Goal: Obtain resource: Obtain resource

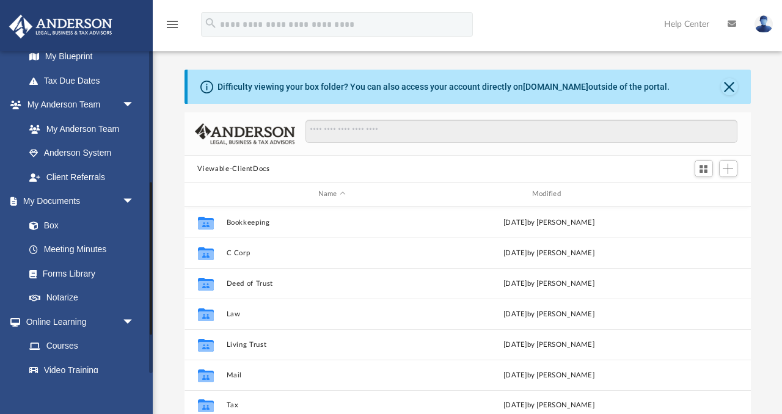
scroll to position [280, 0]
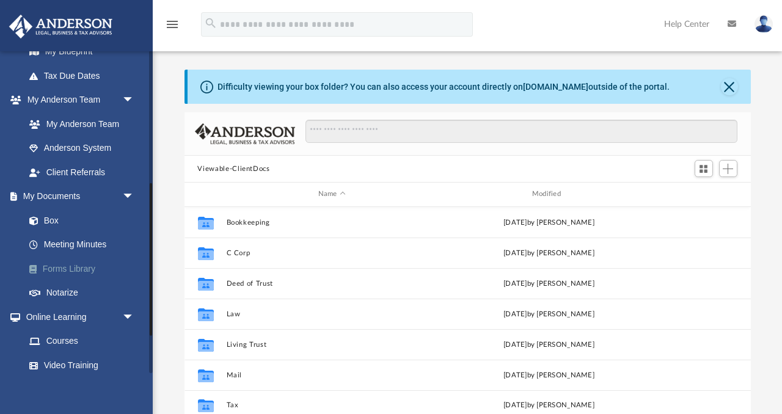
click at [78, 268] on link "Forms Library" at bounding box center [85, 269] width 136 height 24
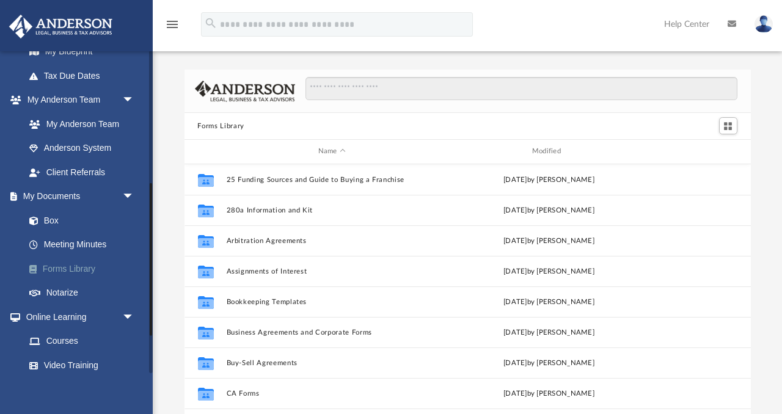
scroll to position [277, 566]
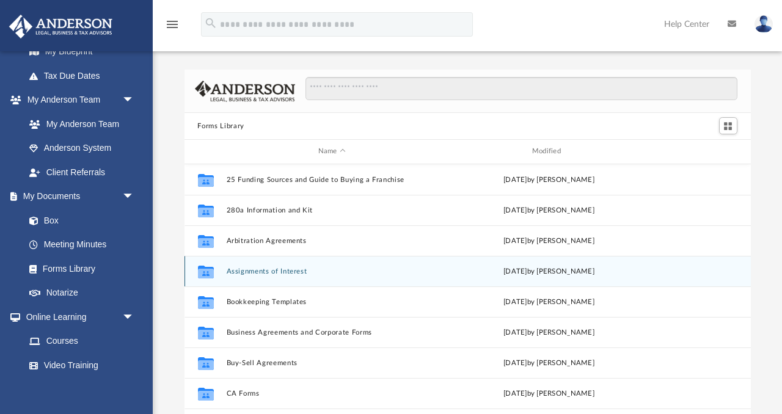
click at [304, 268] on button "Assignments of Interest" at bounding box center [331, 272] width 211 height 8
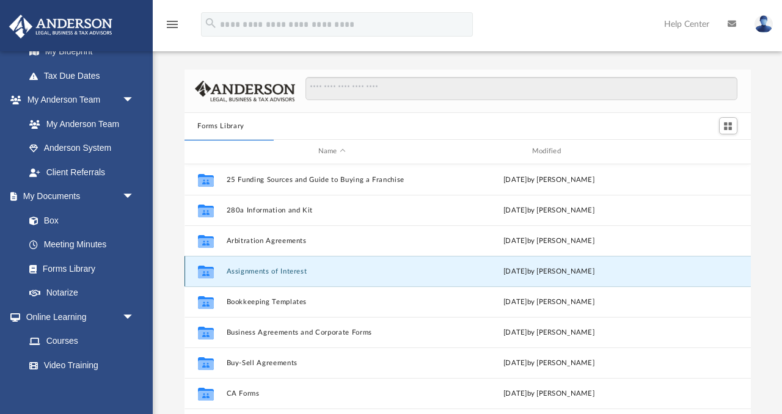
click at [240, 271] on button "Assignments of Interest" at bounding box center [331, 272] width 211 height 8
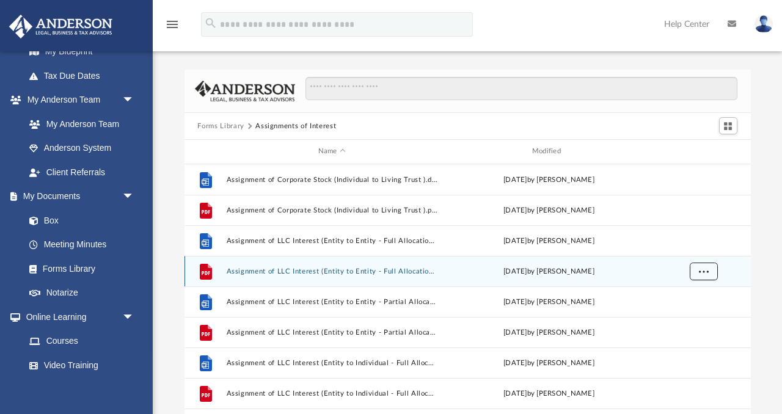
click at [706, 277] on button "More options" at bounding box center [703, 271] width 28 height 18
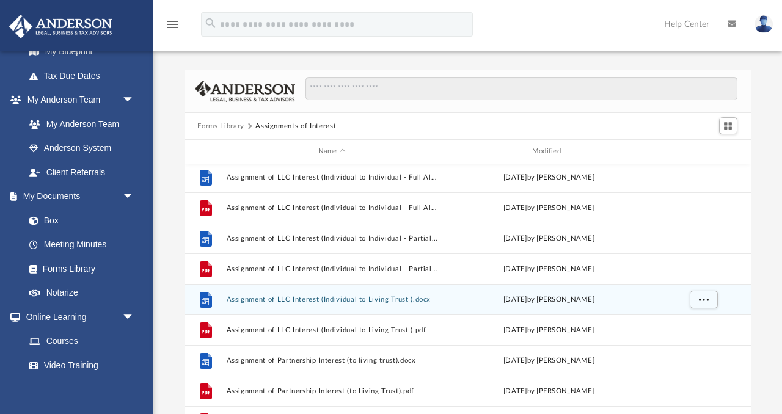
scroll to position [449, 0]
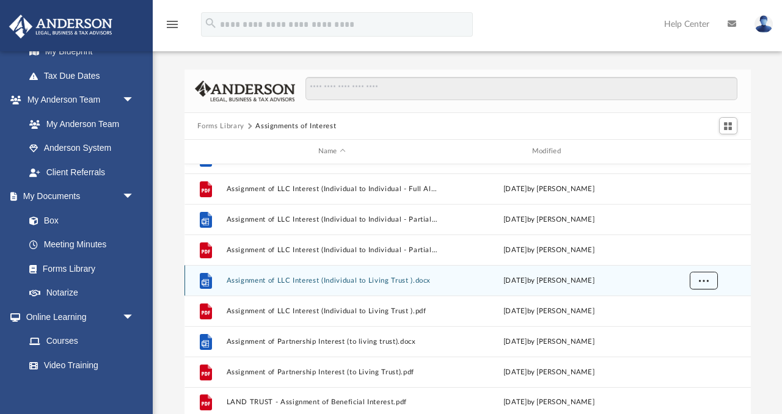
click at [705, 278] on span "More options" at bounding box center [703, 280] width 10 height 7
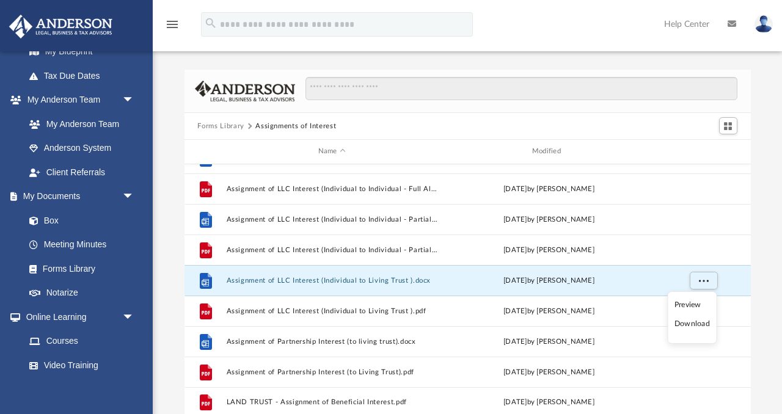
click at [695, 325] on li "Download" at bounding box center [692, 324] width 35 height 13
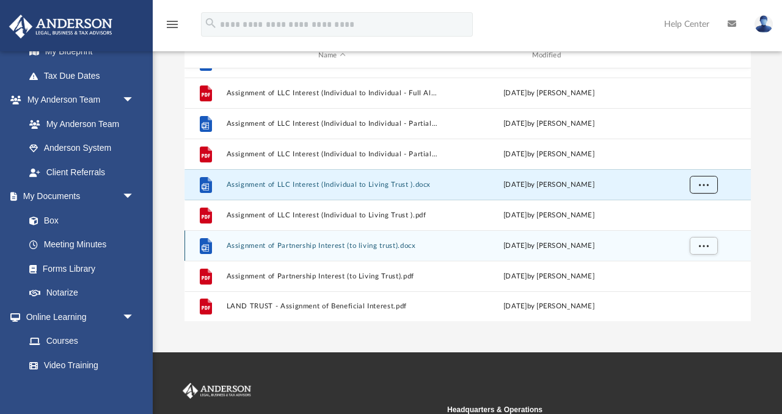
scroll to position [98, 0]
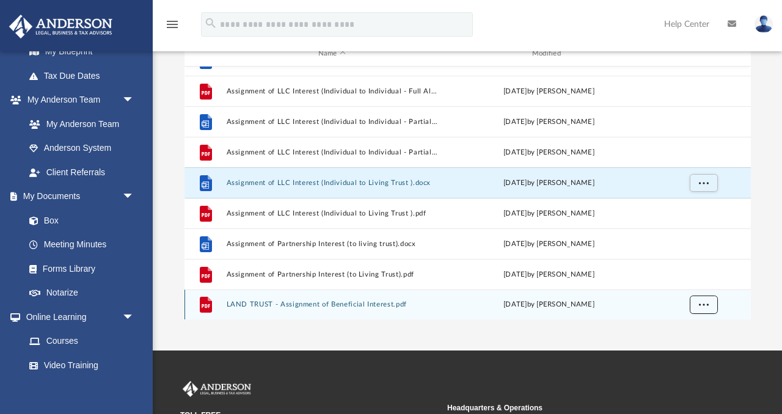
click at [700, 301] on span "More options" at bounding box center [703, 304] width 10 height 7
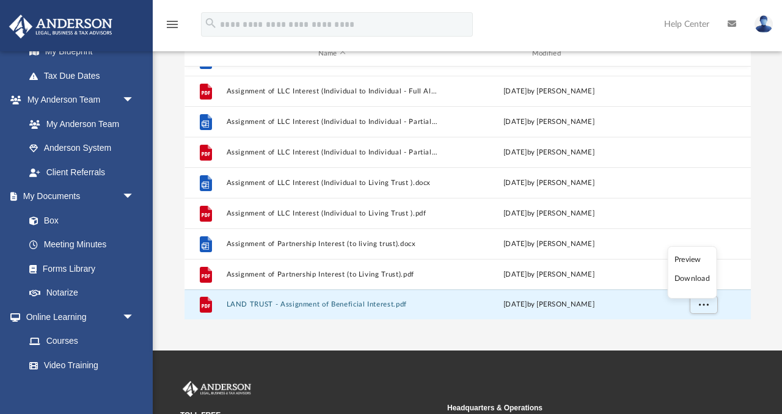
click at [699, 279] on li "Download" at bounding box center [692, 279] width 35 height 13
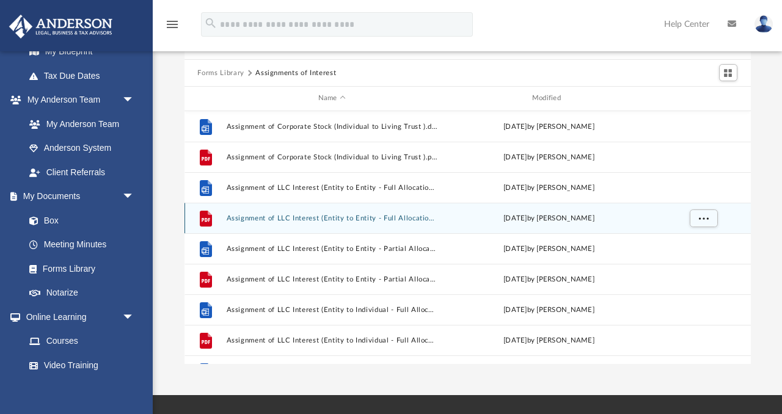
scroll to position [42, 0]
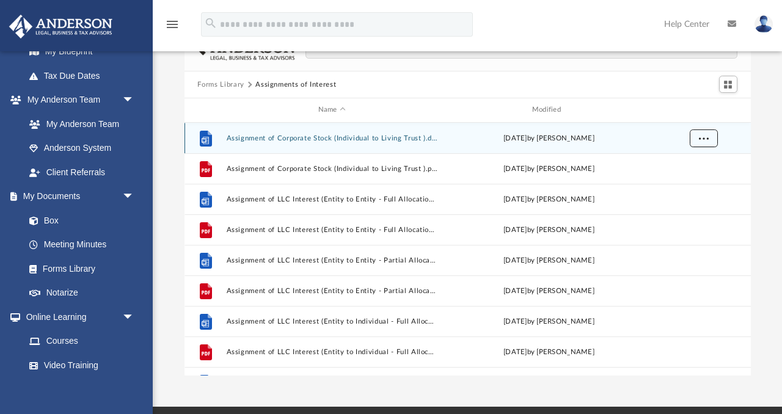
click at [706, 134] on span "More options" at bounding box center [703, 137] width 10 height 7
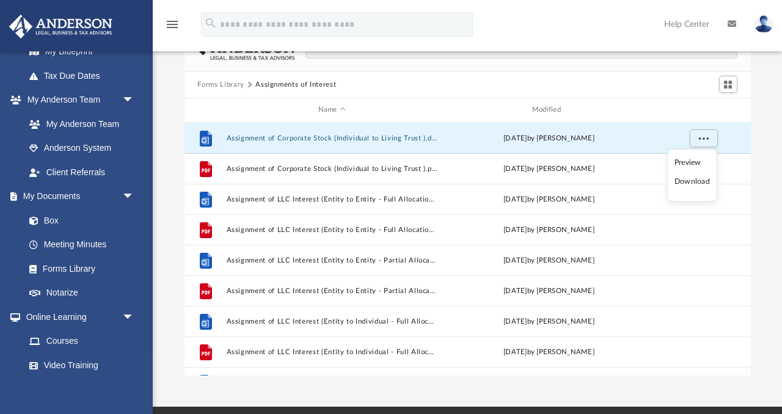
click at [692, 185] on li "Download" at bounding box center [692, 181] width 35 height 13
click at [229, 83] on button "Forms Library" at bounding box center [220, 84] width 46 height 11
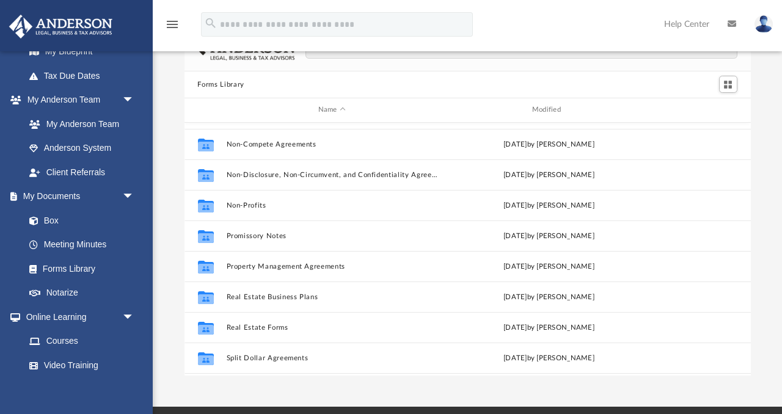
scroll to position [663, 0]
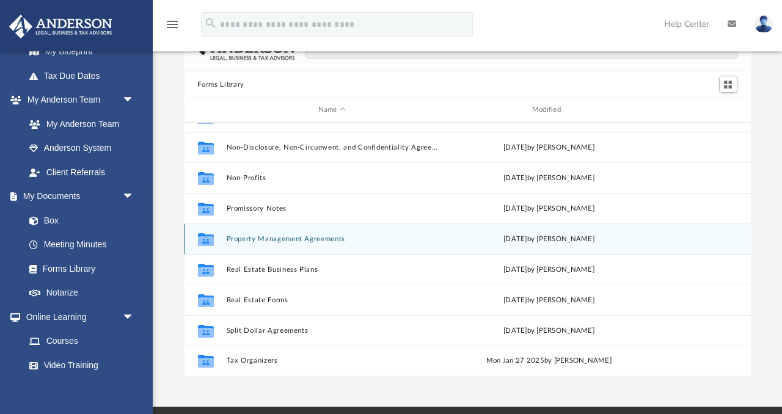
click at [315, 235] on button "Property Management Agreements" at bounding box center [331, 239] width 211 height 8
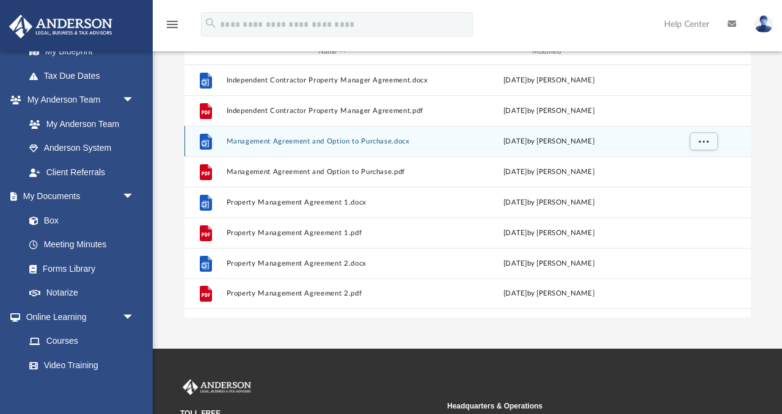
scroll to position [98, 0]
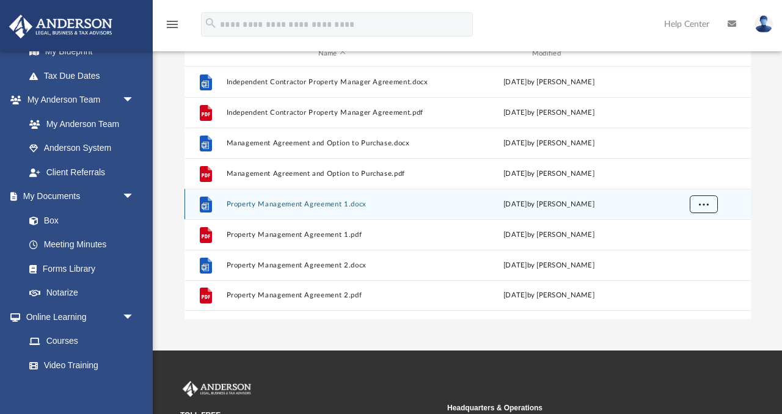
click at [706, 203] on span "More options" at bounding box center [703, 203] width 10 height 7
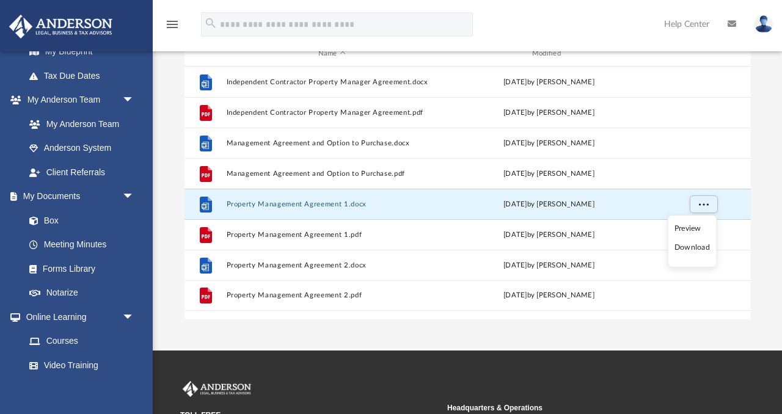
click at [700, 251] on li "Download" at bounding box center [692, 247] width 35 height 13
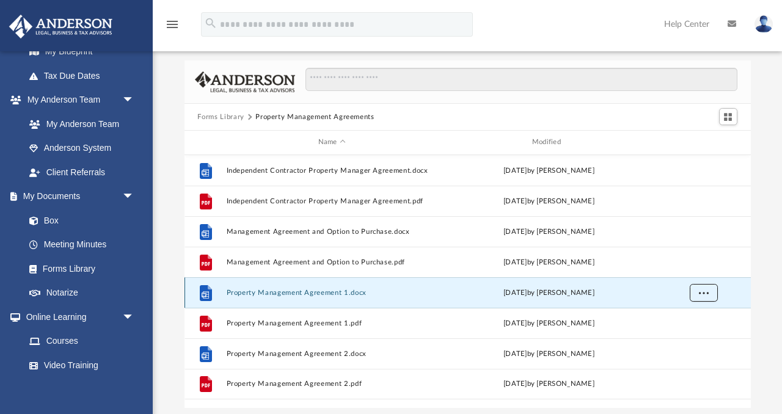
scroll to position [5, 0]
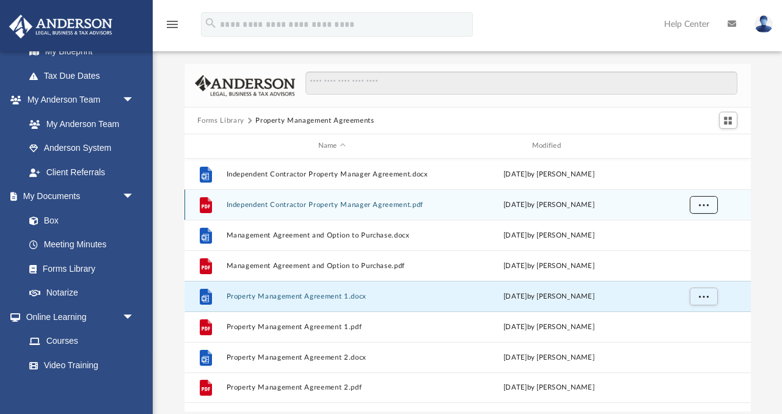
click at [711, 203] on button "More options" at bounding box center [703, 205] width 28 height 18
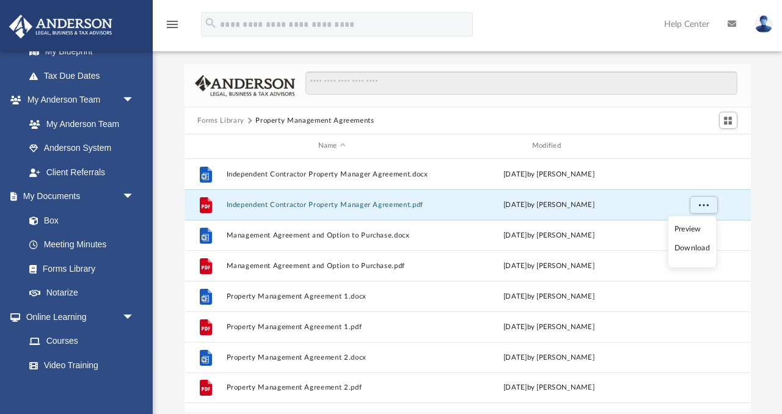
click at [693, 233] on li "Preview" at bounding box center [692, 229] width 35 height 13
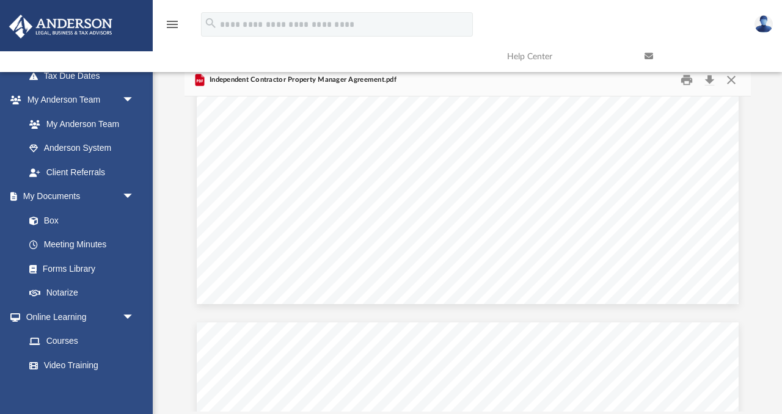
scroll to position [3387, 0]
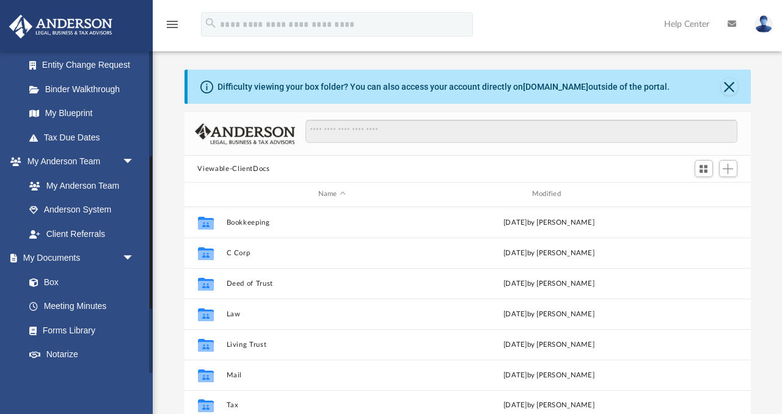
scroll to position [249, 0]
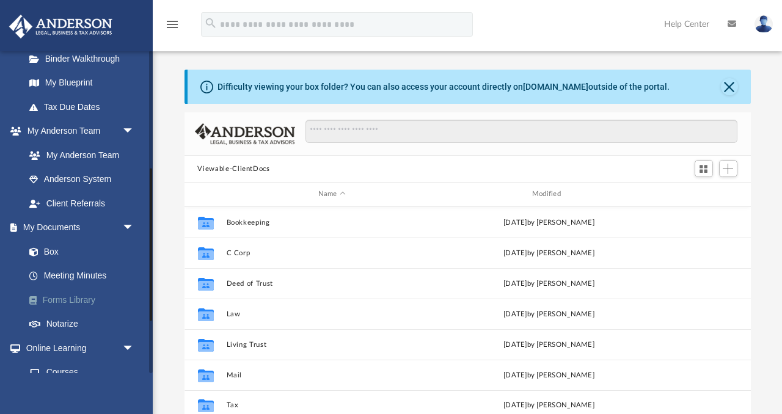
click at [71, 299] on link "Forms Library" at bounding box center [85, 300] width 136 height 24
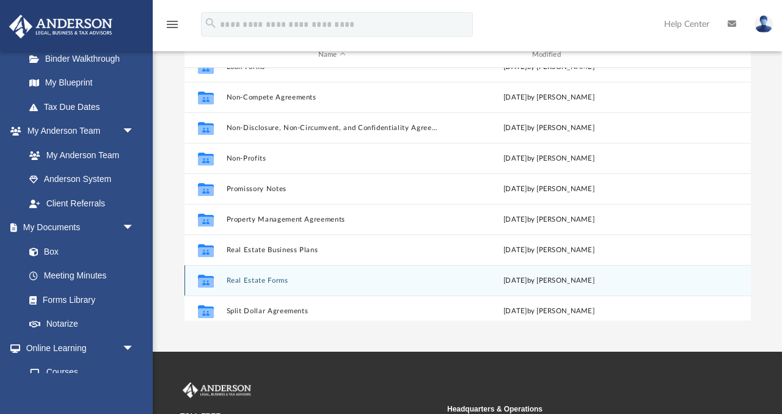
scroll to position [623, 0]
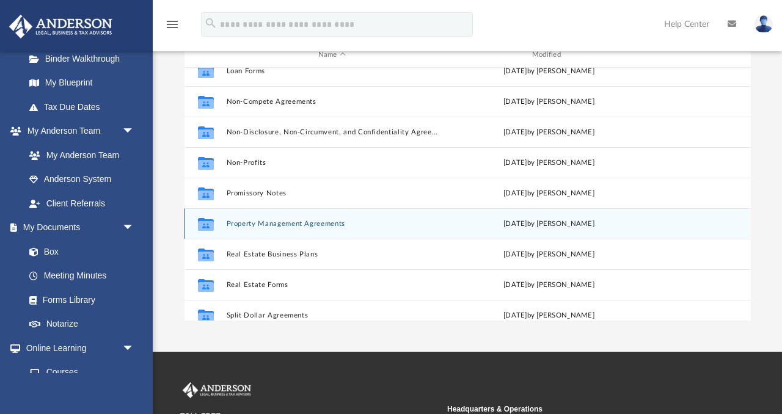
click at [315, 227] on button "Property Management Agreements" at bounding box center [331, 224] width 211 height 8
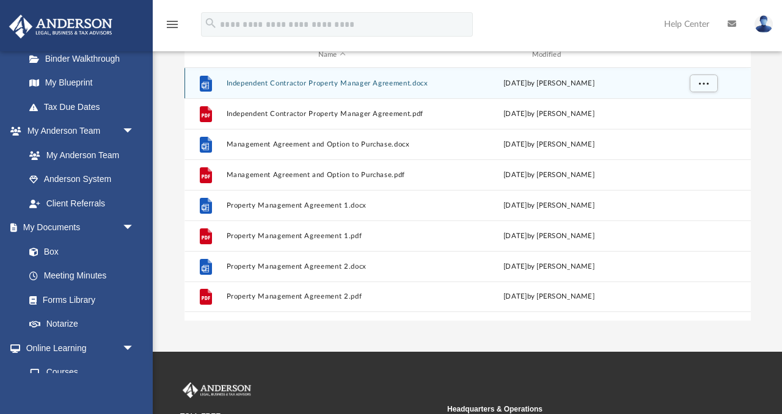
scroll to position [68, 0]
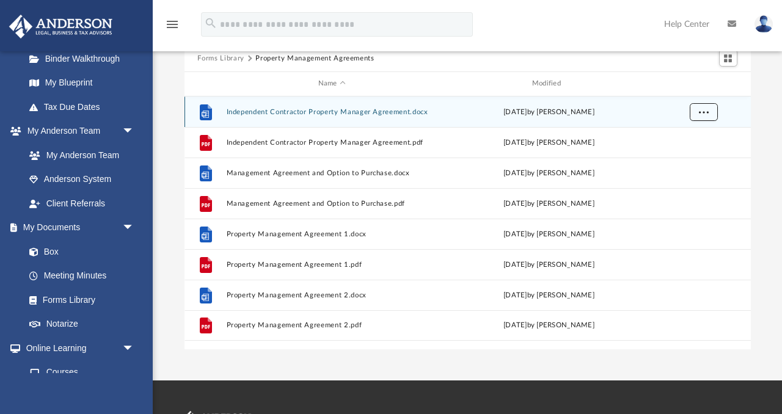
click at [708, 112] on button "More options" at bounding box center [703, 112] width 28 height 18
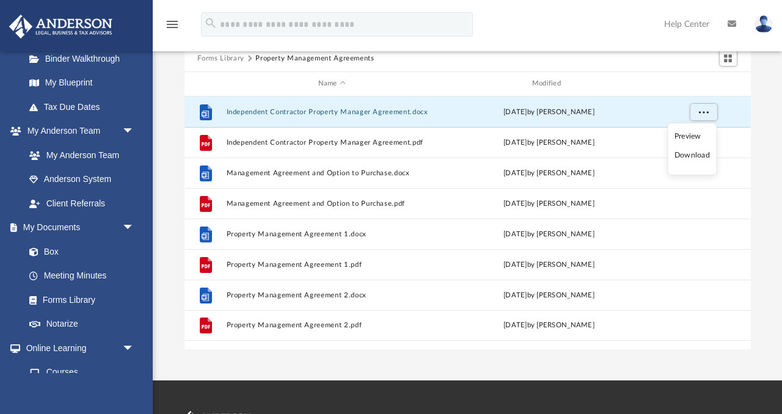
click at [689, 157] on li "Download" at bounding box center [692, 155] width 35 height 13
click at [224, 57] on button "Forms Library" at bounding box center [220, 58] width 46 height 11
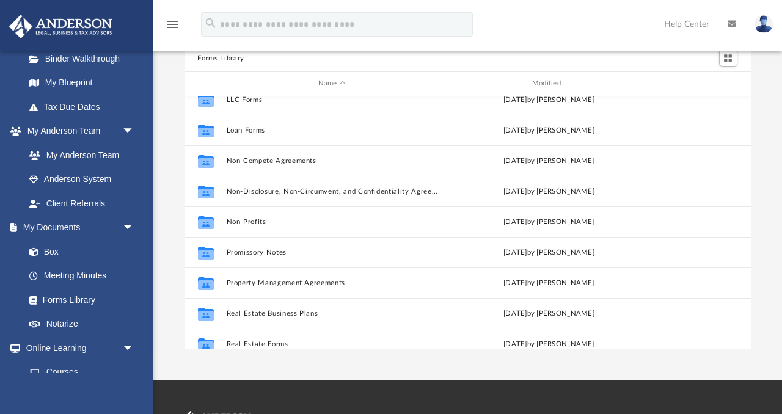
scroll to position [663, 0]
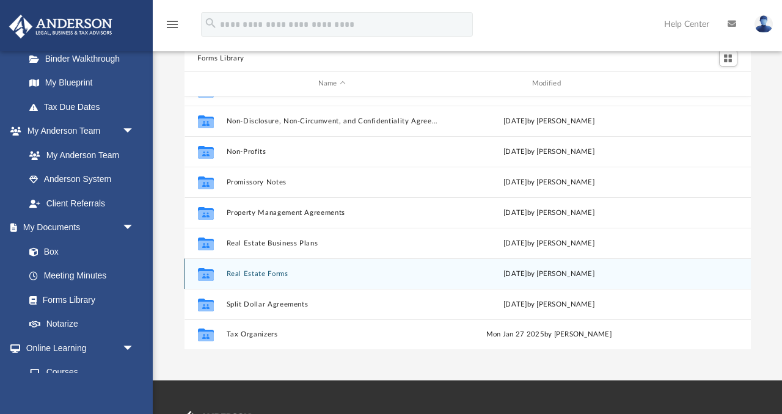
click at [276, 273] on button "Real Estate Forms" at bounding box center [331, 274] width 211 height 8
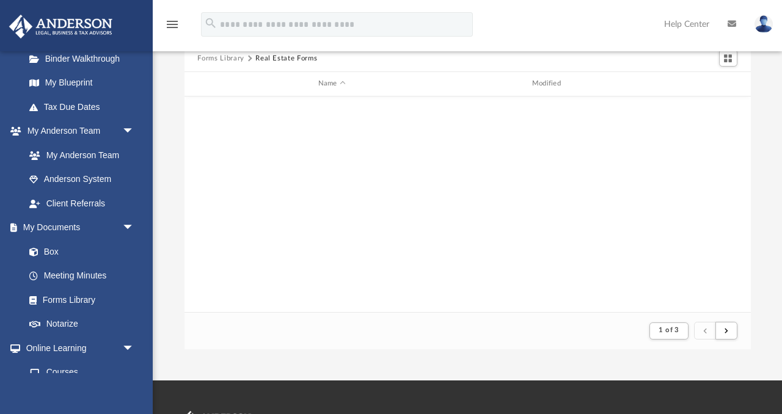
scroll to position [1, 1]
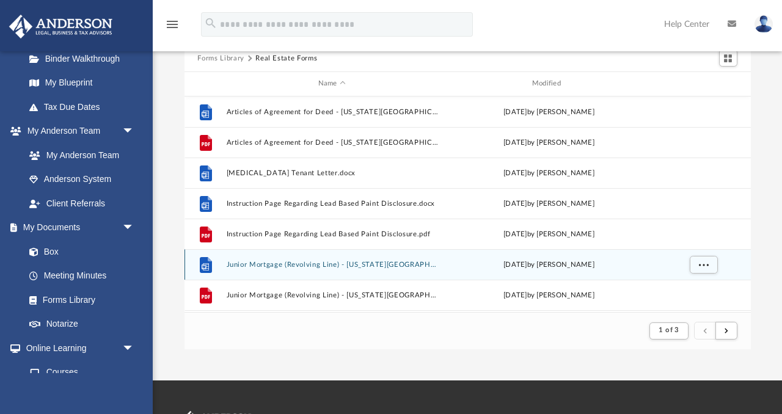
click at [265, 272] on div "File Junior Mortgage (Revolving Line) - Minnesota.docx Wed Oct 5 2022 by Mary A…" at bounding box center [468, 264] width 566 height 31
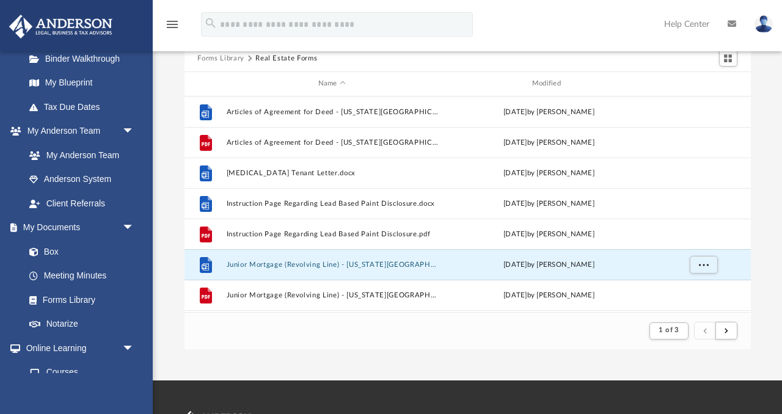
click at [230, 60] on button "Forms Library" at bounding box center [220, 58] width 46 height 11
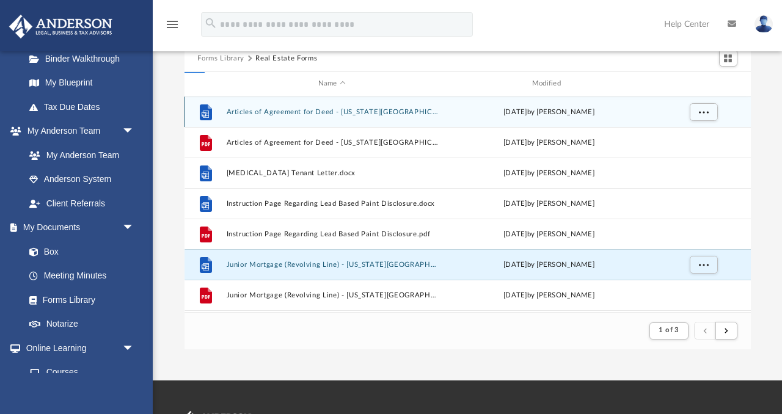
scroll to position [277, 566]
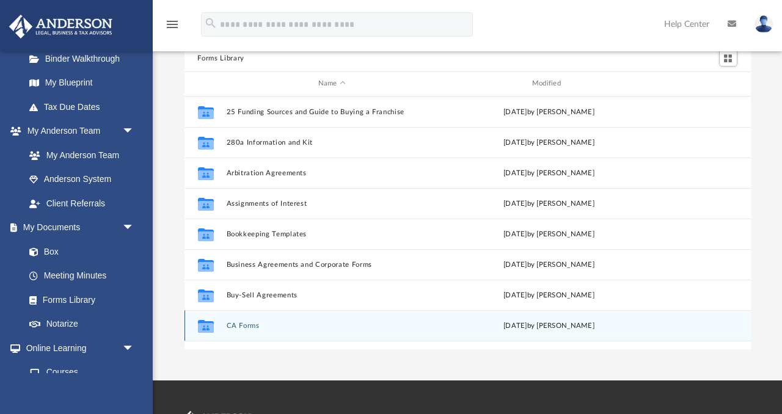
click at [249, 324] on button "CA Forms" at bounding box center [331, 326] width 211 height 8
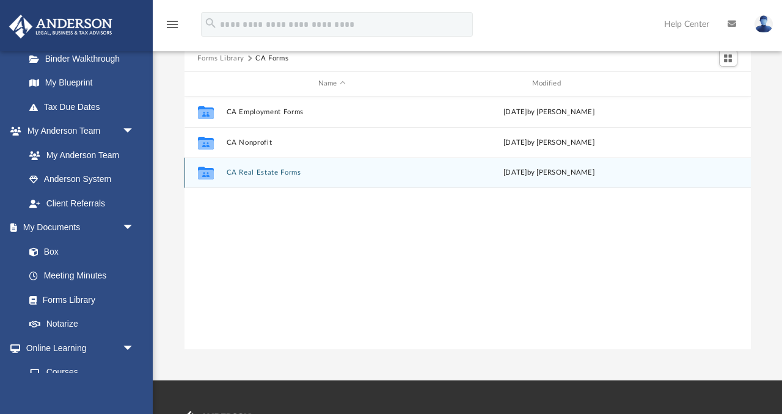
click at [273, 174] on button "CA Real Estate Forms" at bounding box center [331, 173] width 211 height 8
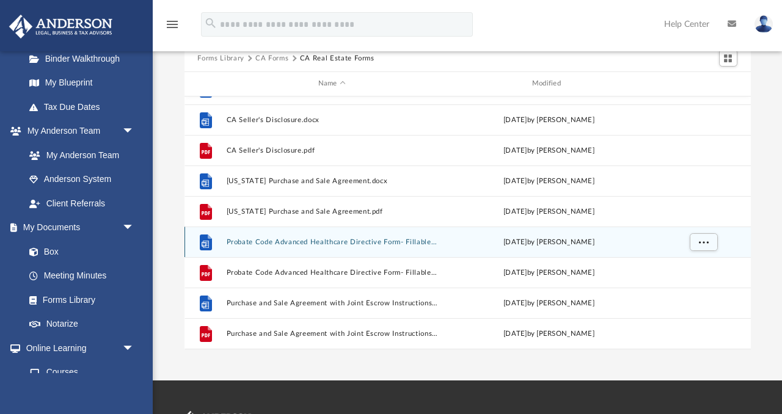
scroll to position [0, 0]
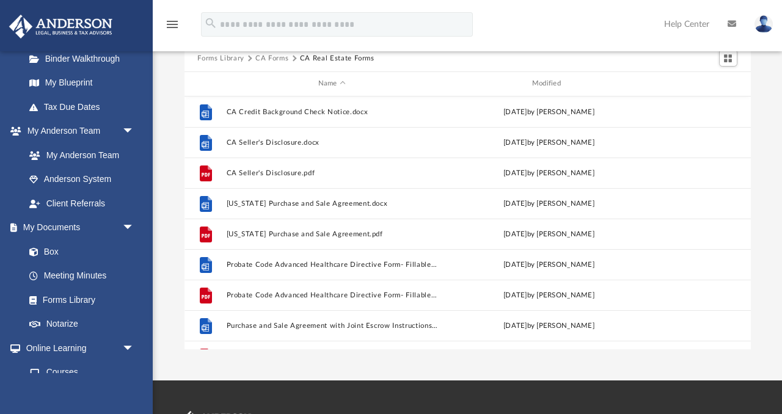
click at [268, 56] on button "CA Forms" at bounding box center [271, 58] width 33 height 11
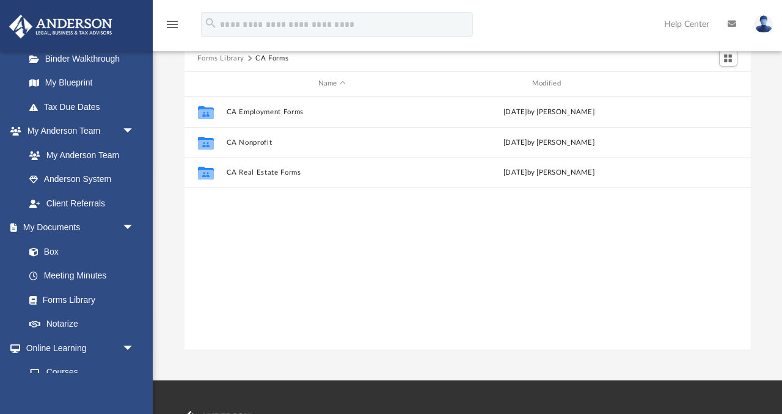
click at [236, 56] on button "Forms Library" at bounding box center [220, 58] width 46 height 11
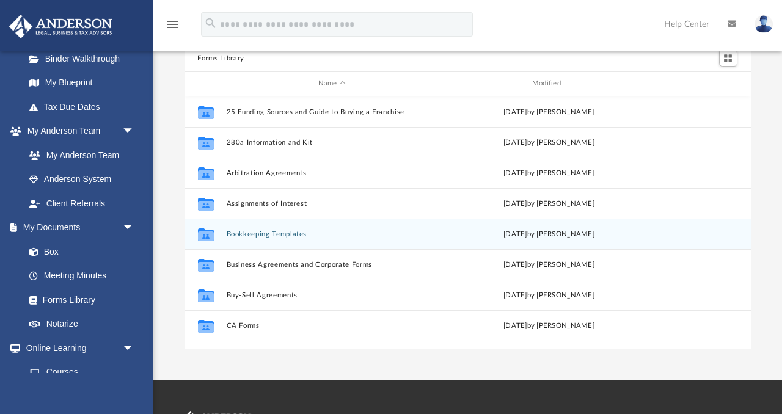
click at [264, 233] on button "Bookkeeping Templates" at bounding box center [331, 234] width 211 height 8
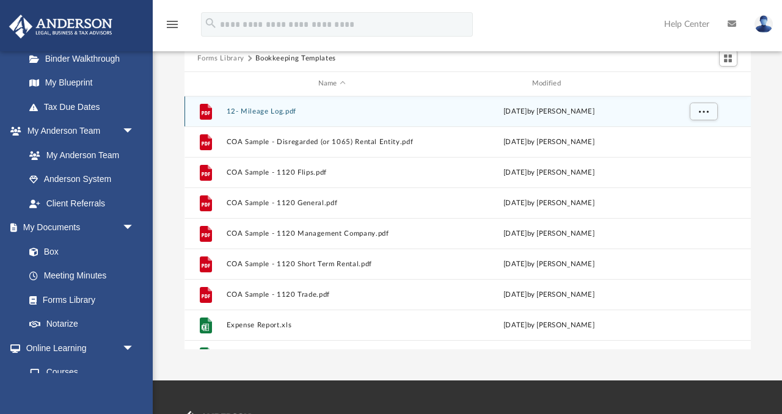
scroll to position [32, 0]
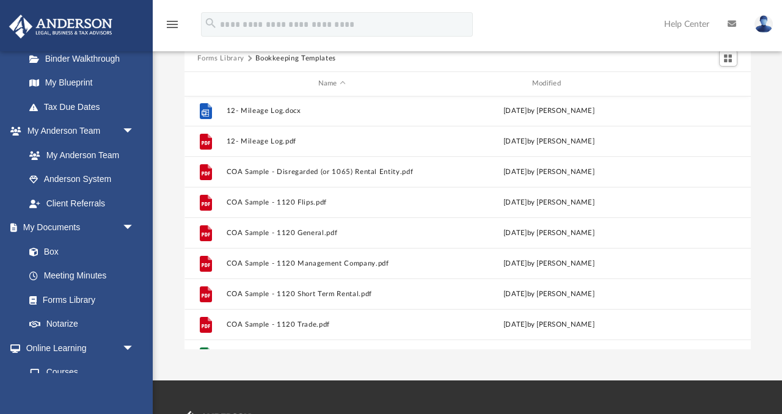
click at [230, 59] on button "Forms Library" at bounding box center [220, 58] width 46 height 11
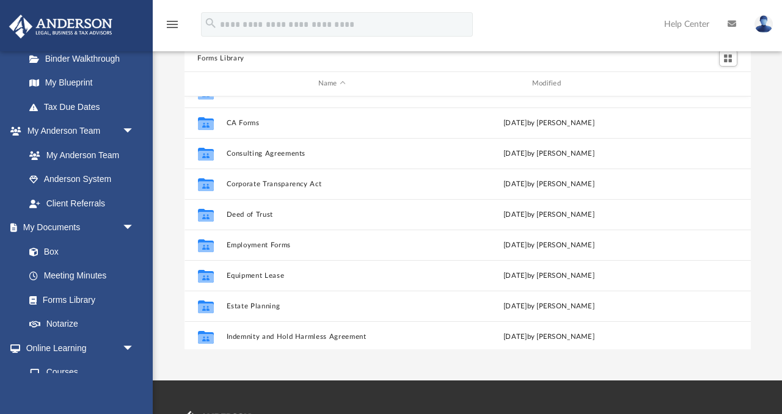
scroll to position [227, 0]
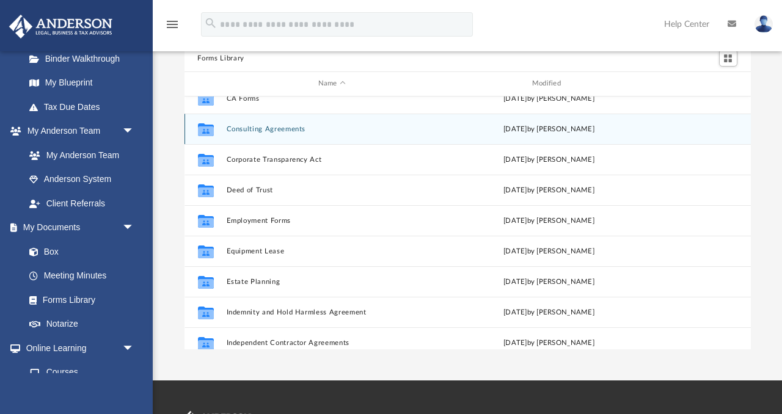
click at [284, 126] on button "Consulting Agreements" at bounding box center [331, 129] width 211 height 8
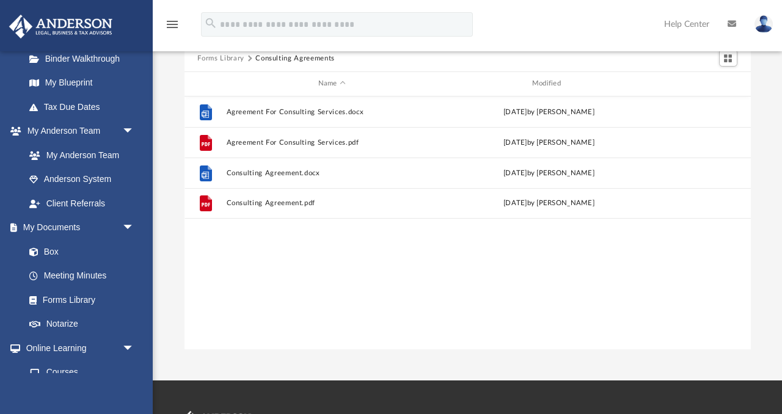
scroll to position [0, 0]
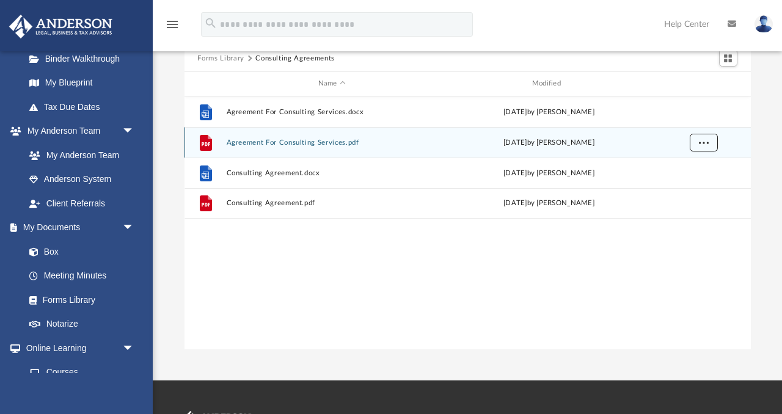
click at [703, 139] on span "More options" at bounding box center [703, 142] width 10 height 7
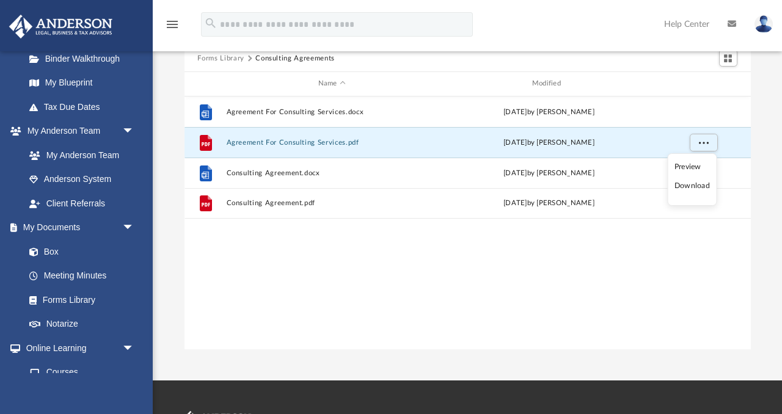
click at [691, 170] on li "Preview" at bounding box center [692, 167] width 35 height 13
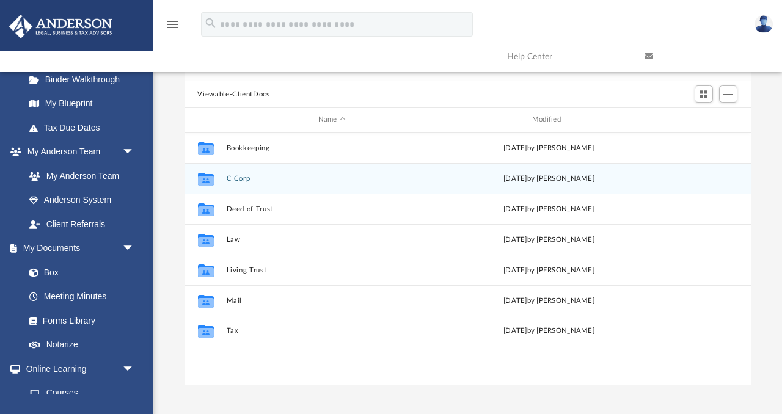
scroll to position [78, 0]
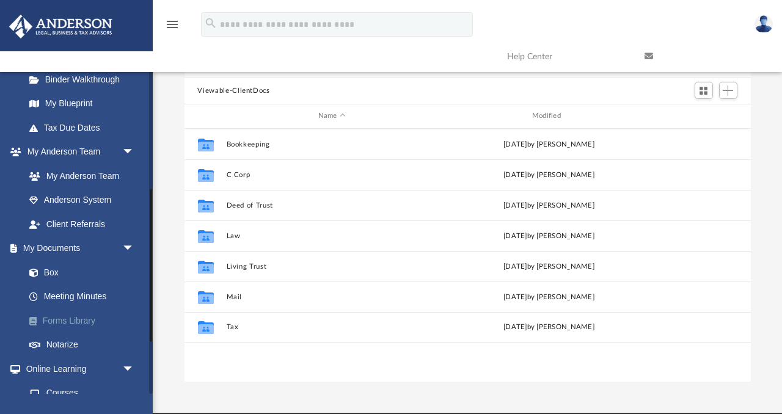
click at [67, 320] on link "Forms Library" at bounding box center [85, 321] width 136 height 24
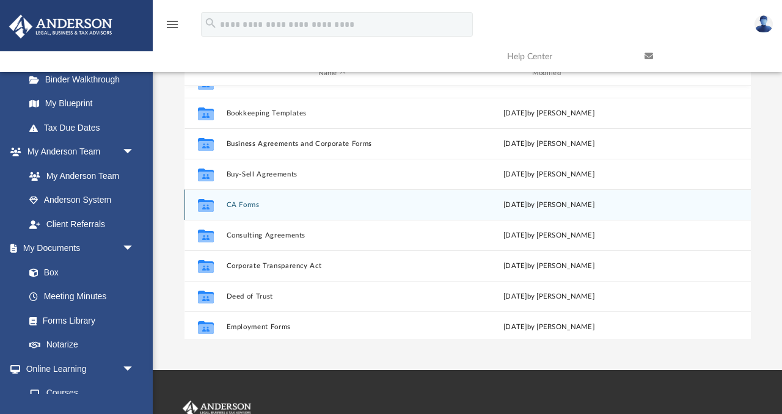
scroll to position [111, 0]
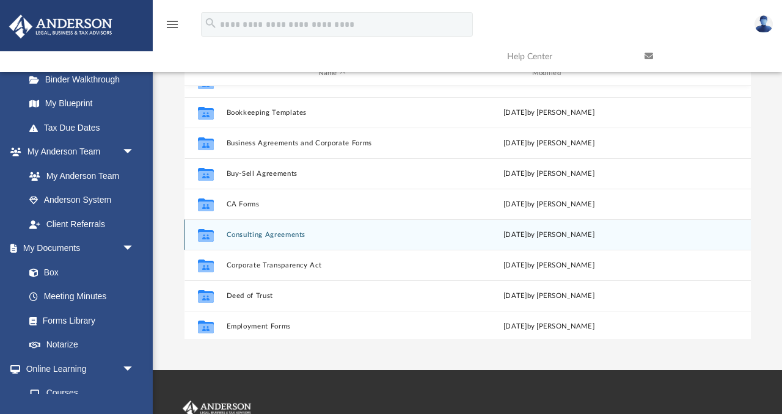
click at [298, 233] on button "Consulting Agreements" at bounding box center [331, 235] width 211 height 8
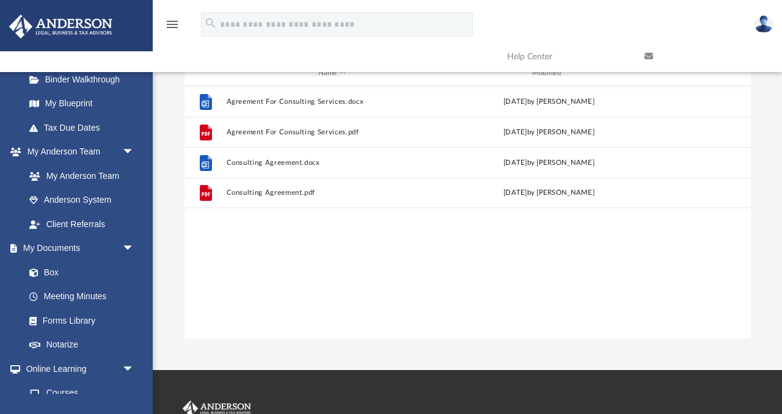
scroll to position [0, 0]
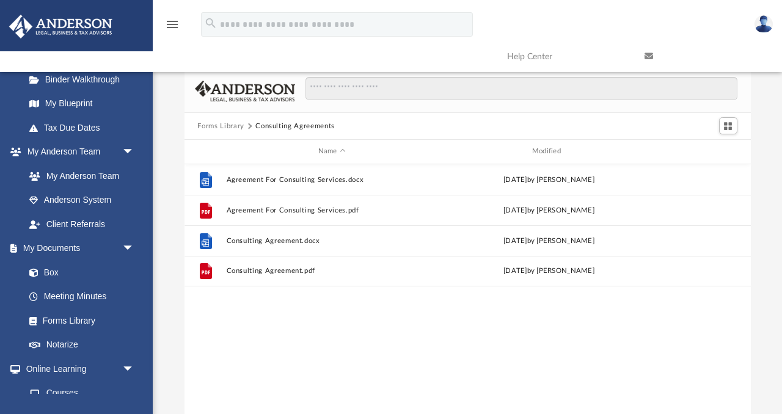
click at [240, 124] on button "Forms Library" at bounding box center [220, 126] width 46 height 11
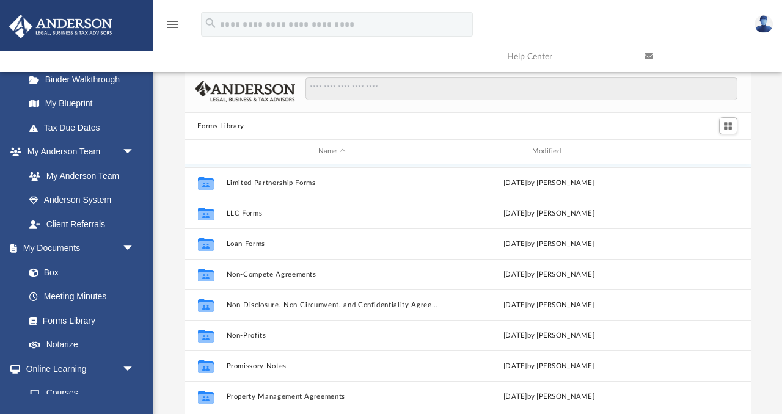
scroll to position [551, 0]
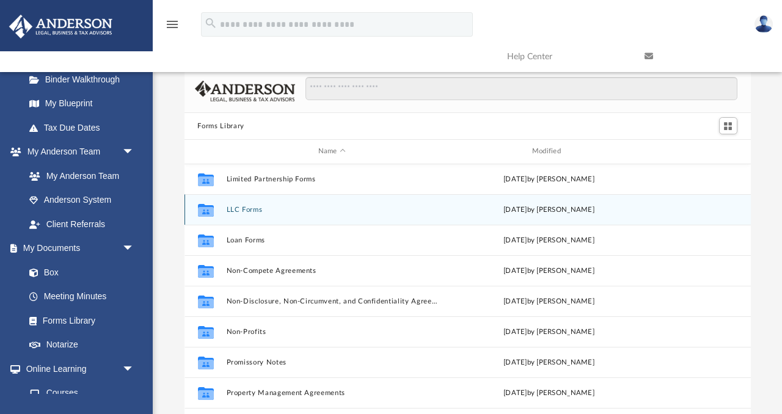
click at [235, 207] on button "LLC Forms" at bounding box center [331, 210] width 211 height 8
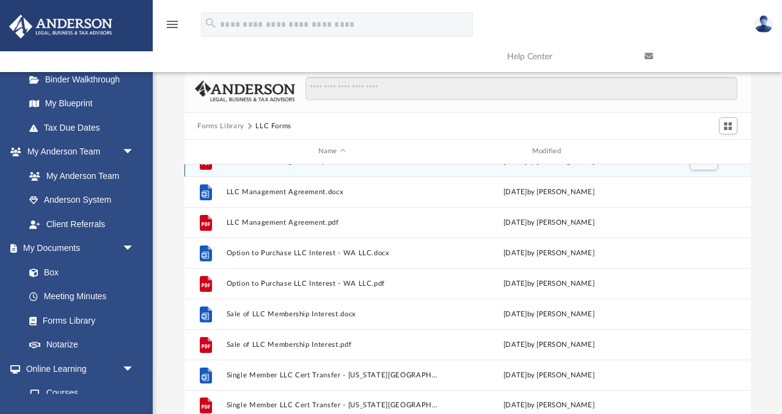
scroll to position [235, 0]
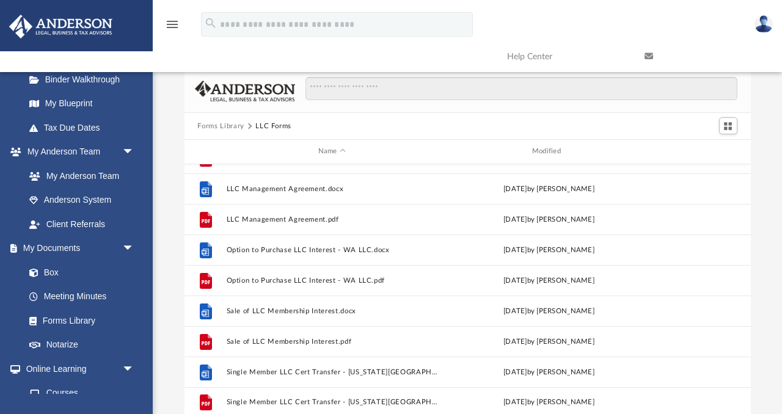
click at [228, 123] on button "Forms Library" at bounding box center [220, 126] width 46 height 11
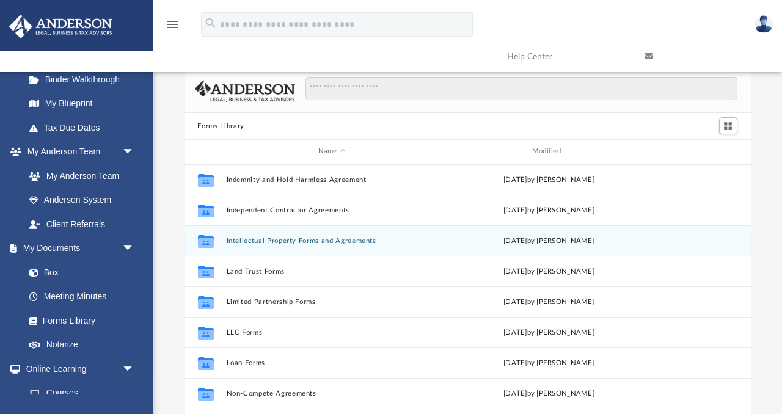
scroll to position [428, 0]
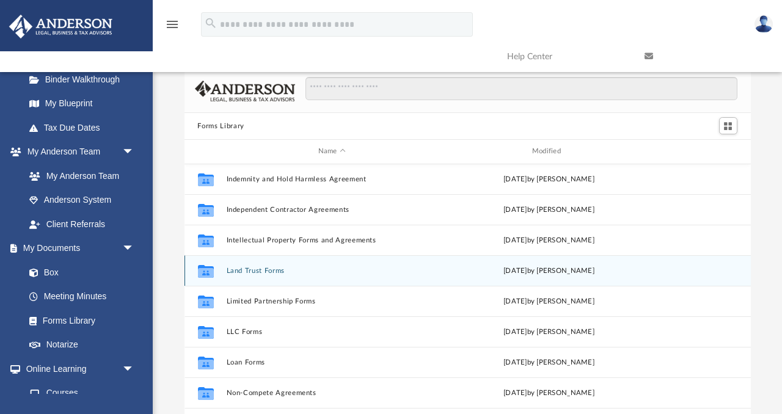
click at [263, 269] on button "Land Trust Forms" at bounding box center [331, 271] width 211 height 8
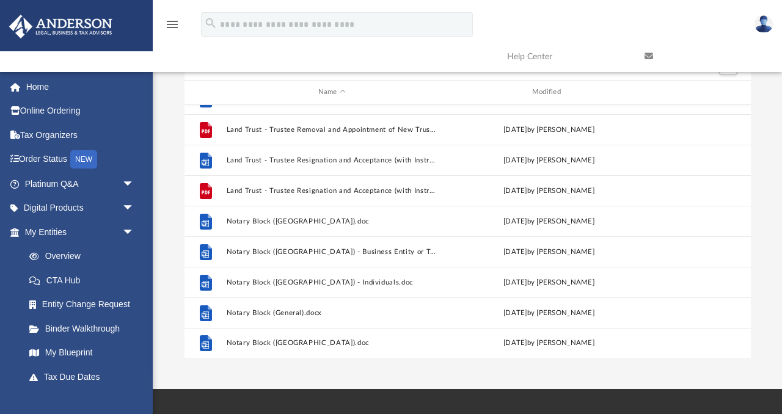
scroll to position [0, 0]
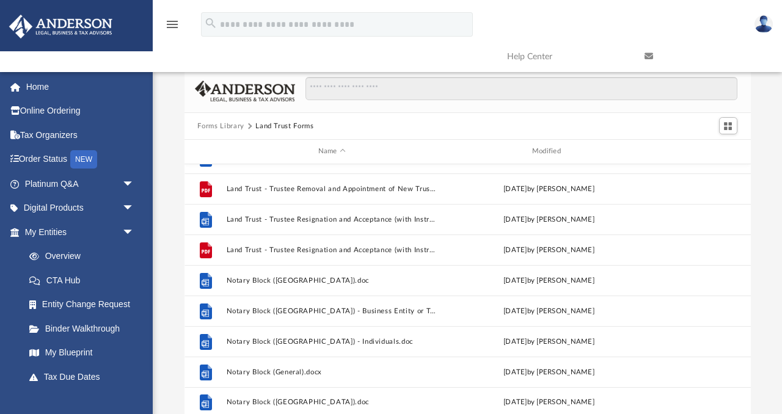
click at [228, 125] on button "Forms Library" at bounding box center [220, 126] width 46 height 11
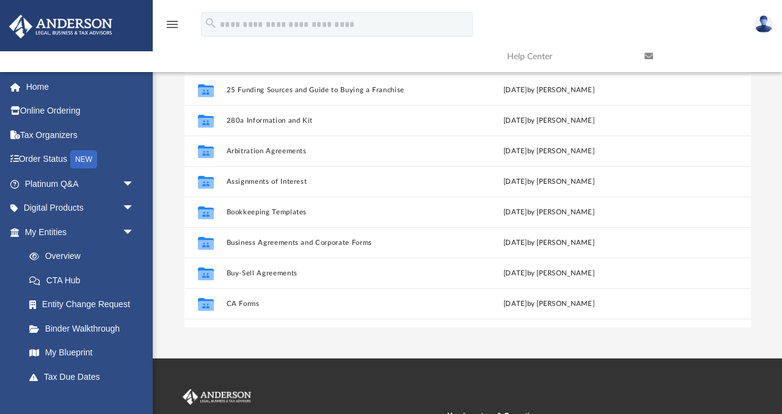
scroll to position [92, 0]
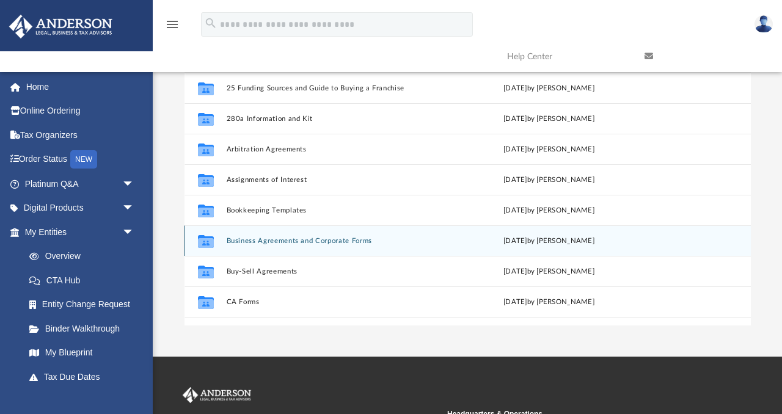
click at [238, 239] on button "Business Agreements and Corporate Forms" at bounding box center [331, 241] width 211 height 8
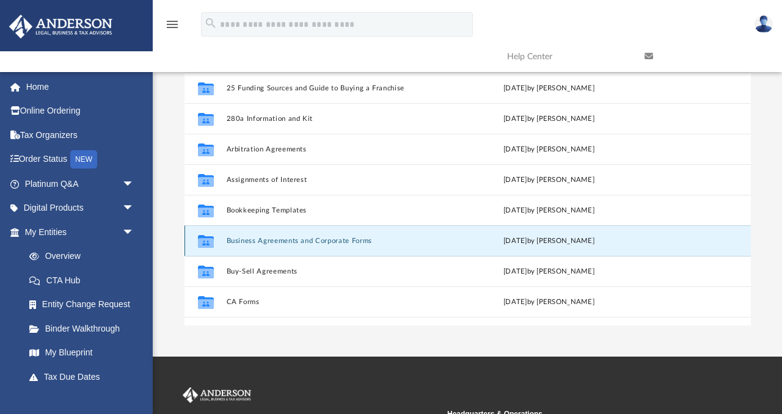
click at [238, 239] on button "Business Agreements and Corporate Forms" at bounding box center [331, 241] width 211 height 8
click at [328, 240] on button "Business Agreements and Corporate Forms" at bounding box center [331, 241] width 211 height 8
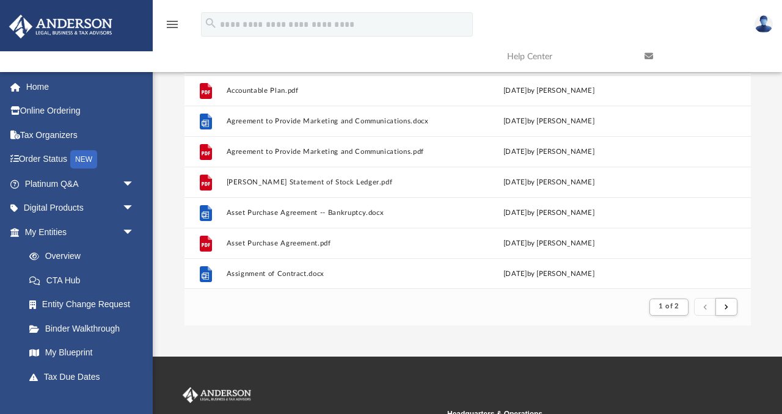
scroll to position [0, 0]
